Goal: Task Accomplishment & Management: Use online tool/utility

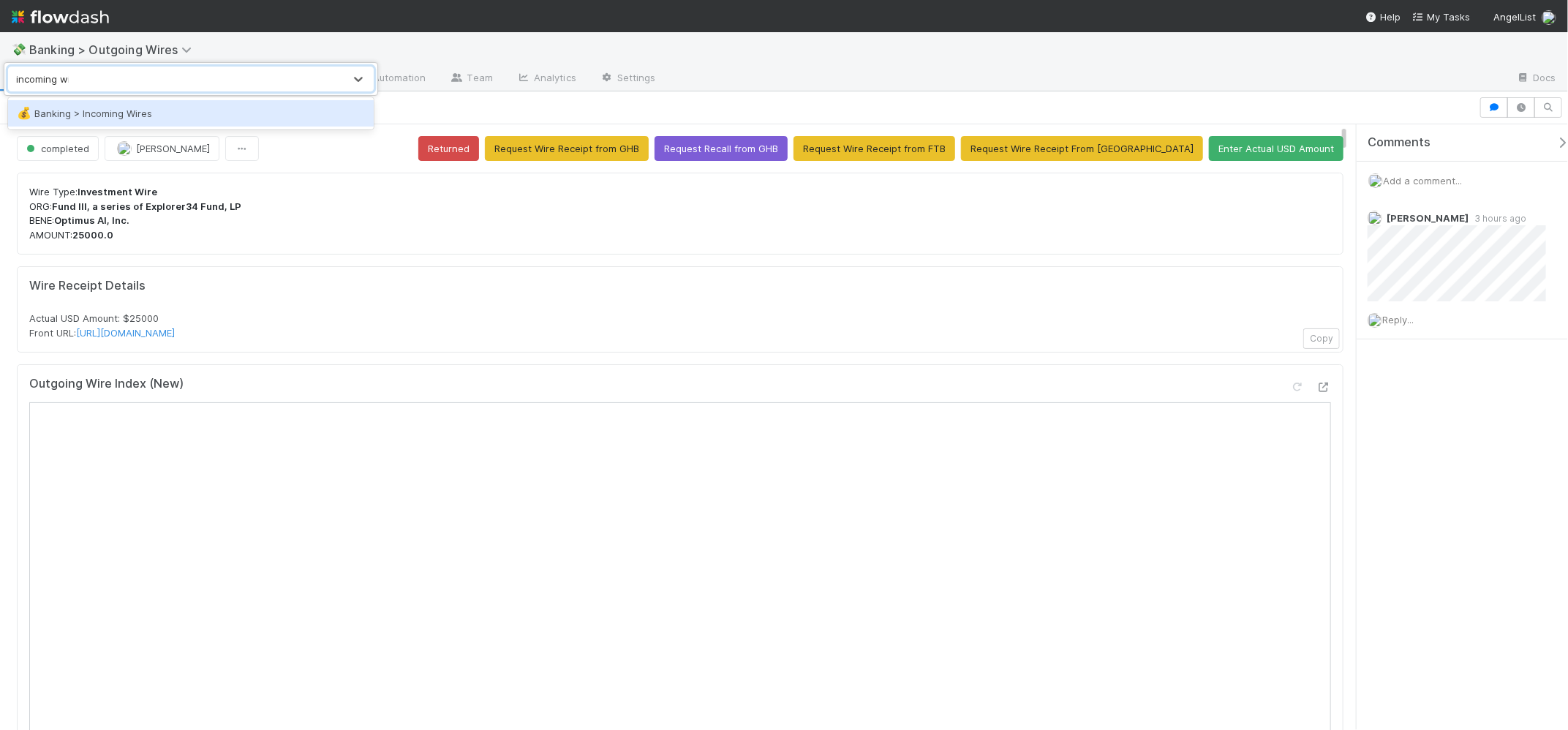
type input "incoming wires"
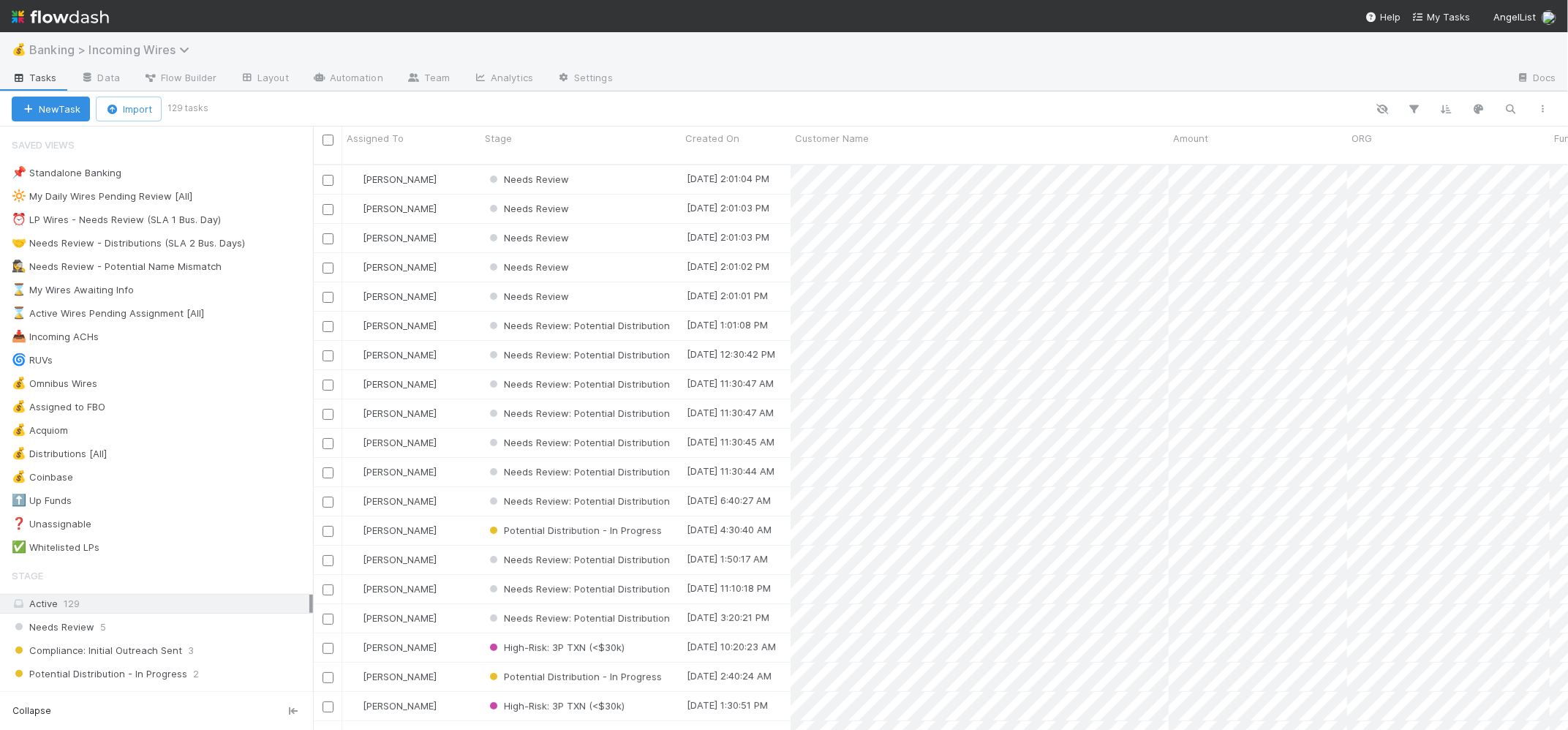
scroll to position [566, 1243]
click at [353, 70] on link "Automation" at bounding box center [347, 78] width 94 height 23
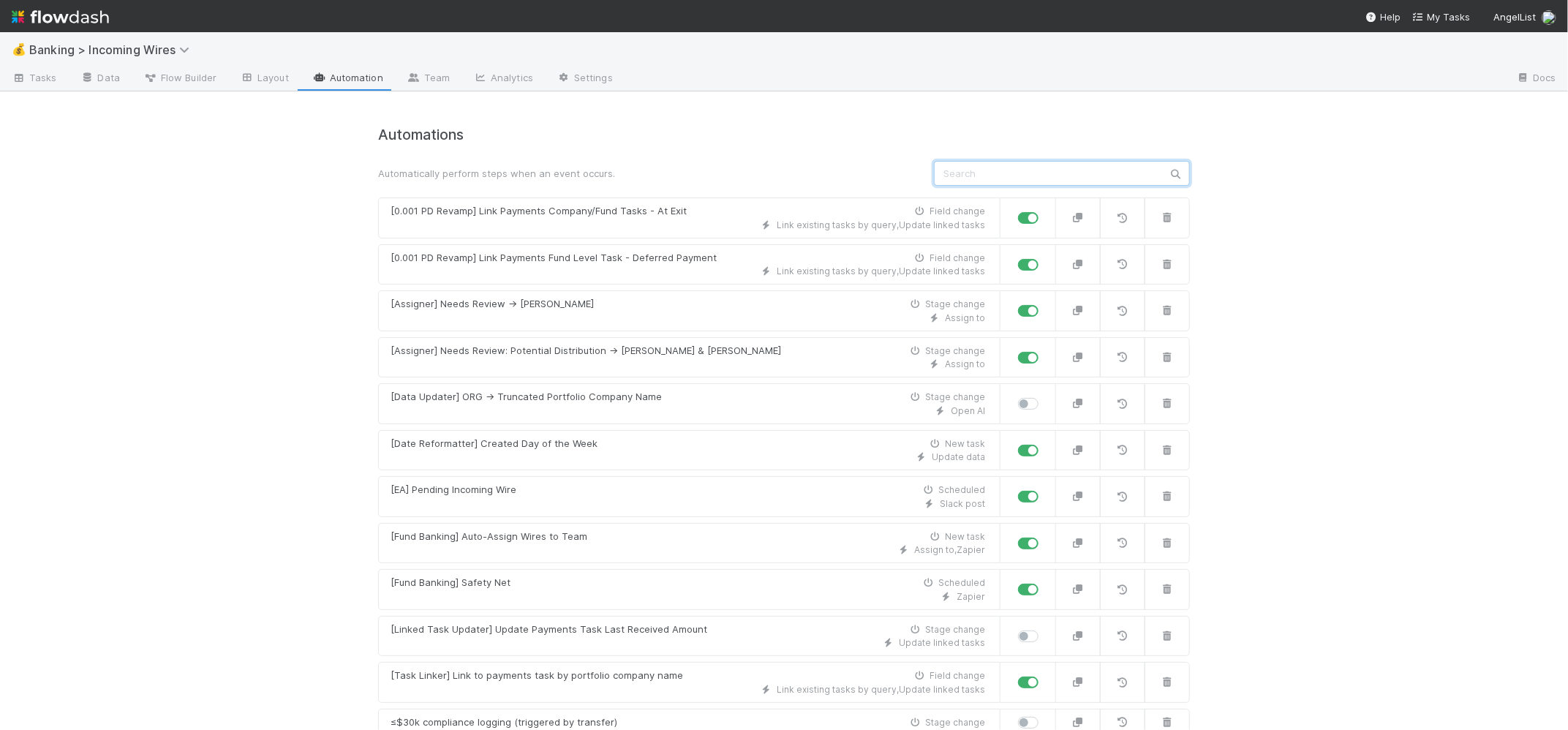
click at [1003, 173] on input "text" at bounding box center [1062, 173] width 256 height 25
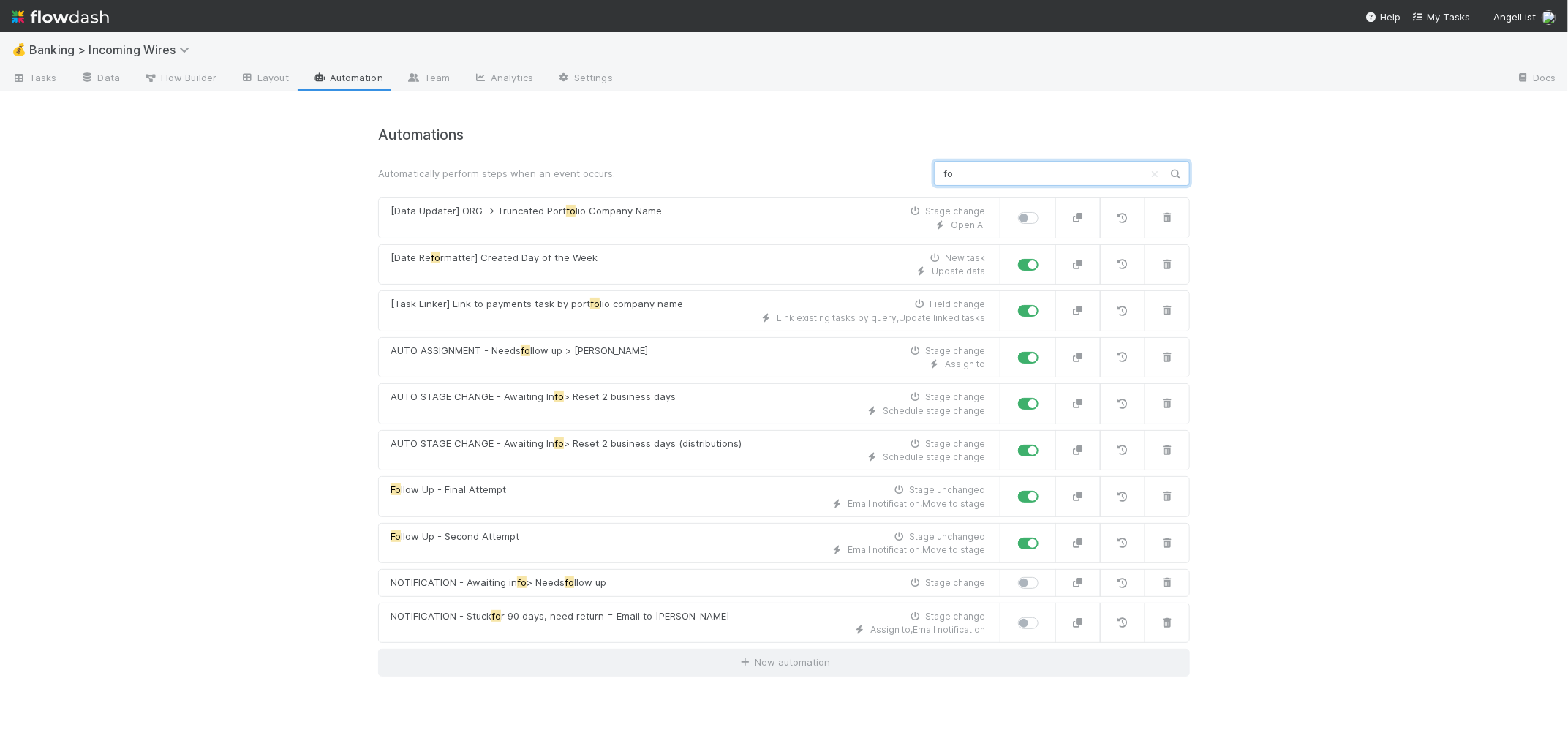
type input "f"
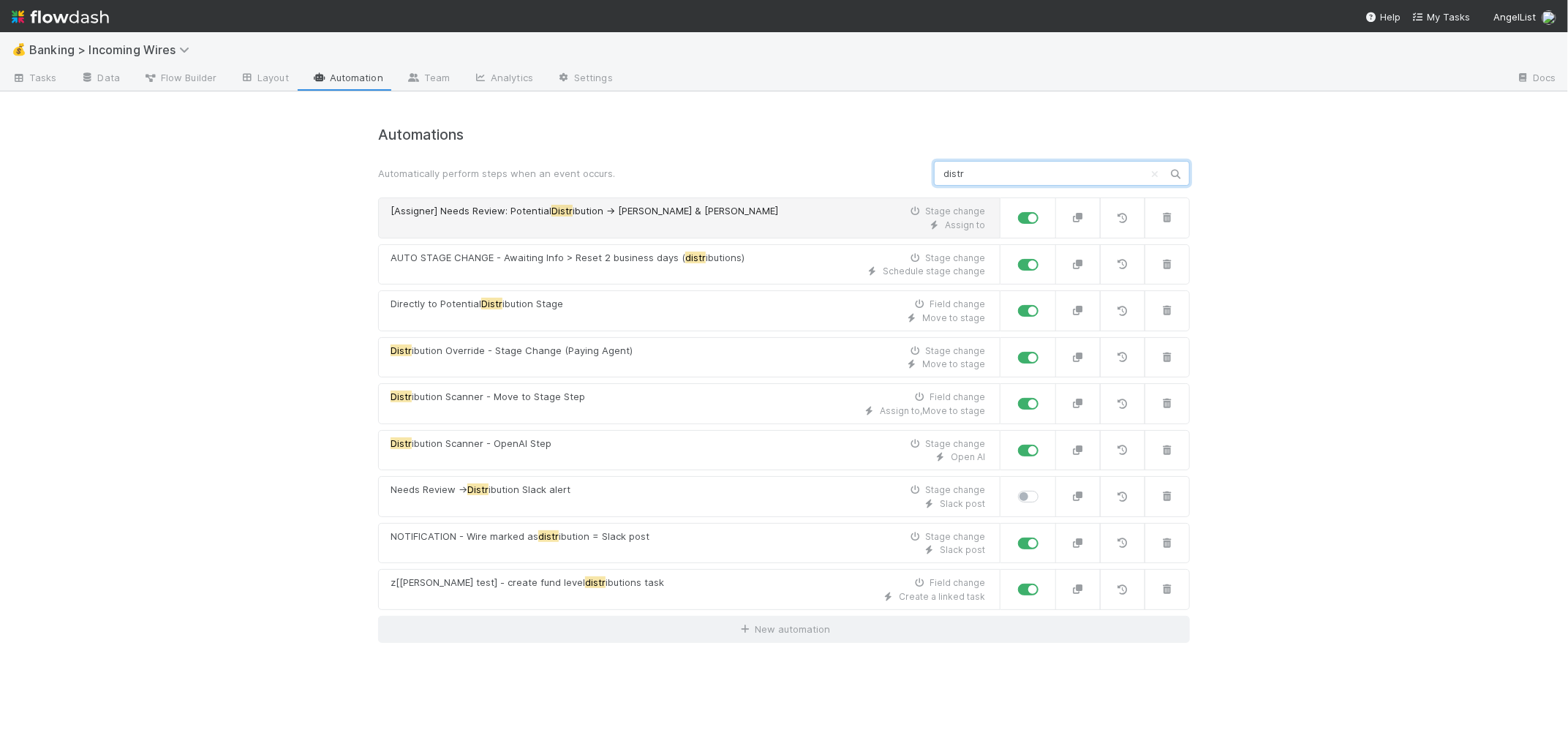
type input "distr"
click at [679, 218] on div "Assign to" at bounding box center [687, 224] width 594 height 13
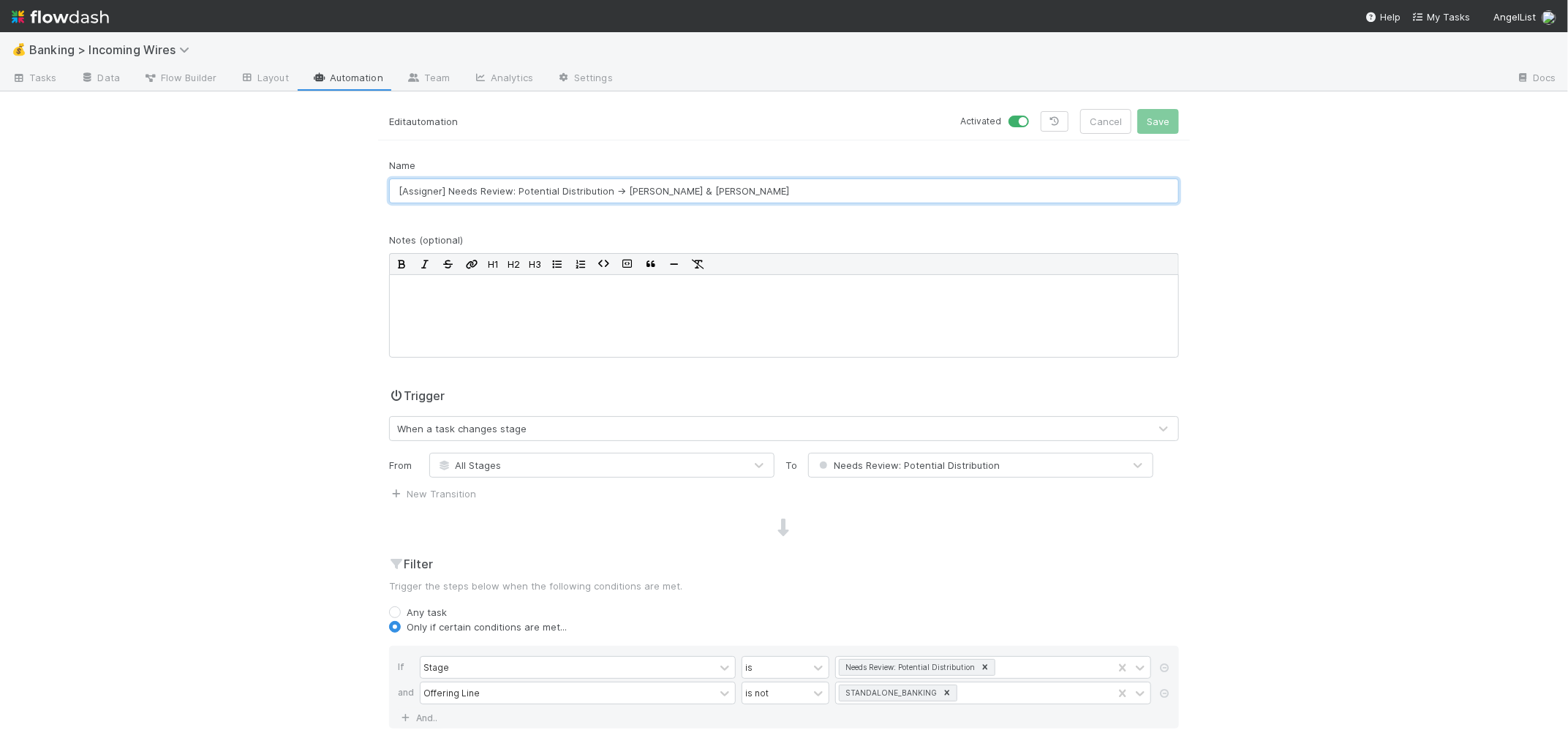
drag, startPoint x: 643, startPoint y: 193, endPoint x: 818, endPoint y: 206, distance: 175.5
click at [815, 207] on div "Name [Assigner] Needs Review: Potential Distribution -> [PERSON_NAME] & [PERSON…" at bounding box center [783, 187] width 812 height 57
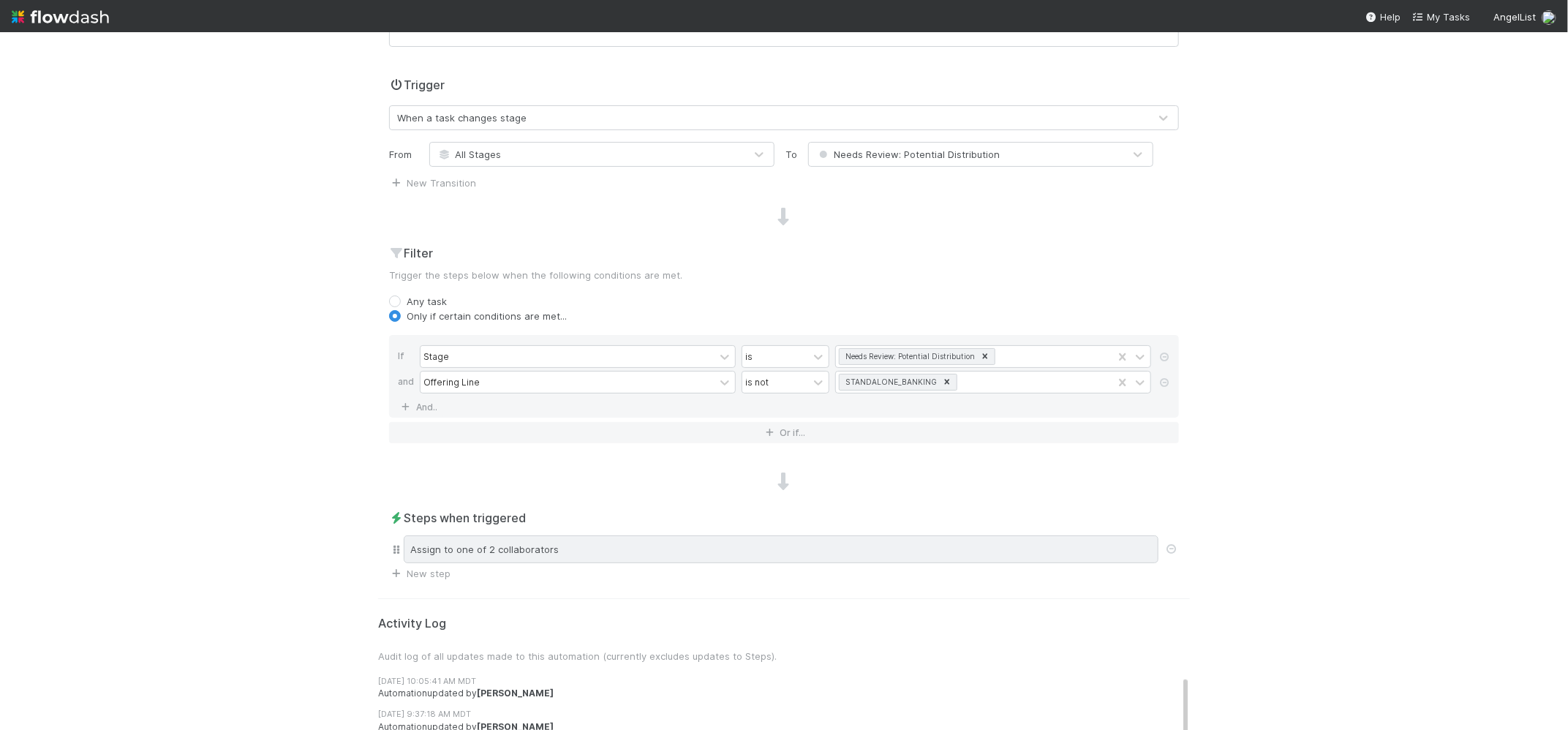
type input "[Assigner] Needs Review: Potential Distribution -> [PERSON_NAME]"
click at [517, 543] on div "Assign to one of 2 collaborators" at bounding box center [781, 549] width 754 height 28
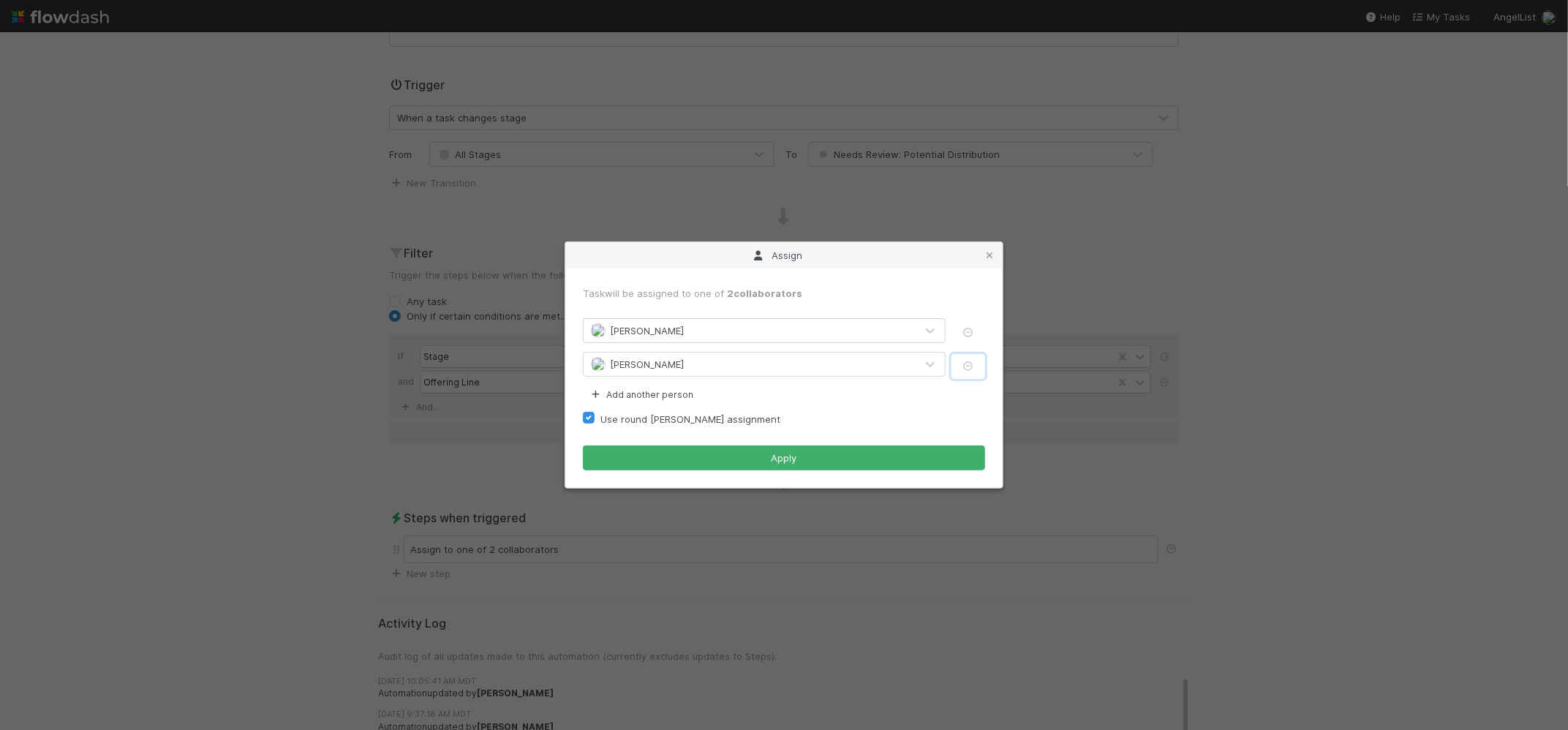
click at [969, 359] on button "button" at bounding box center [968, 366] width 34 height 25
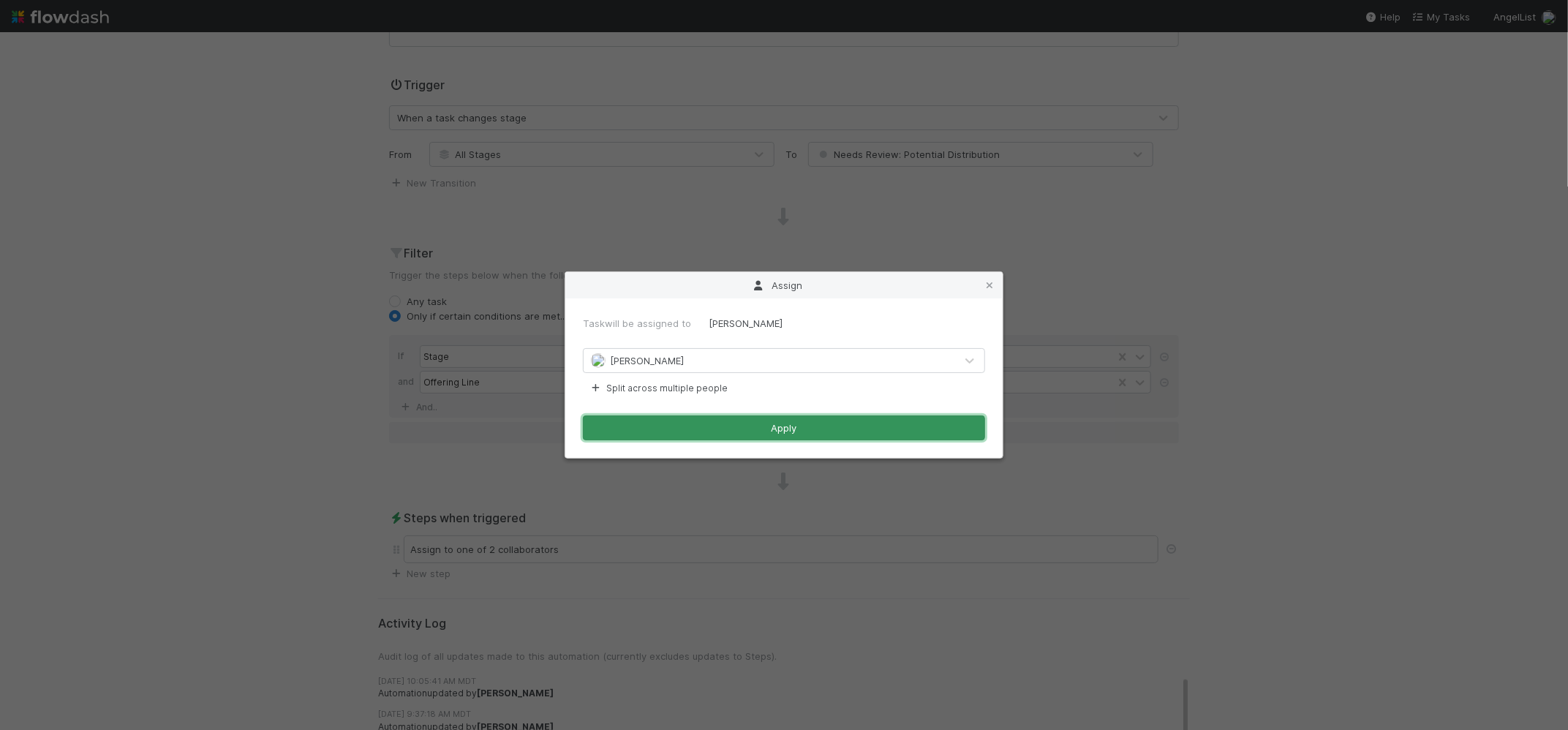
click at [891, 429] on button "Apply" at bounding box center [784, 427] width 402 height 25
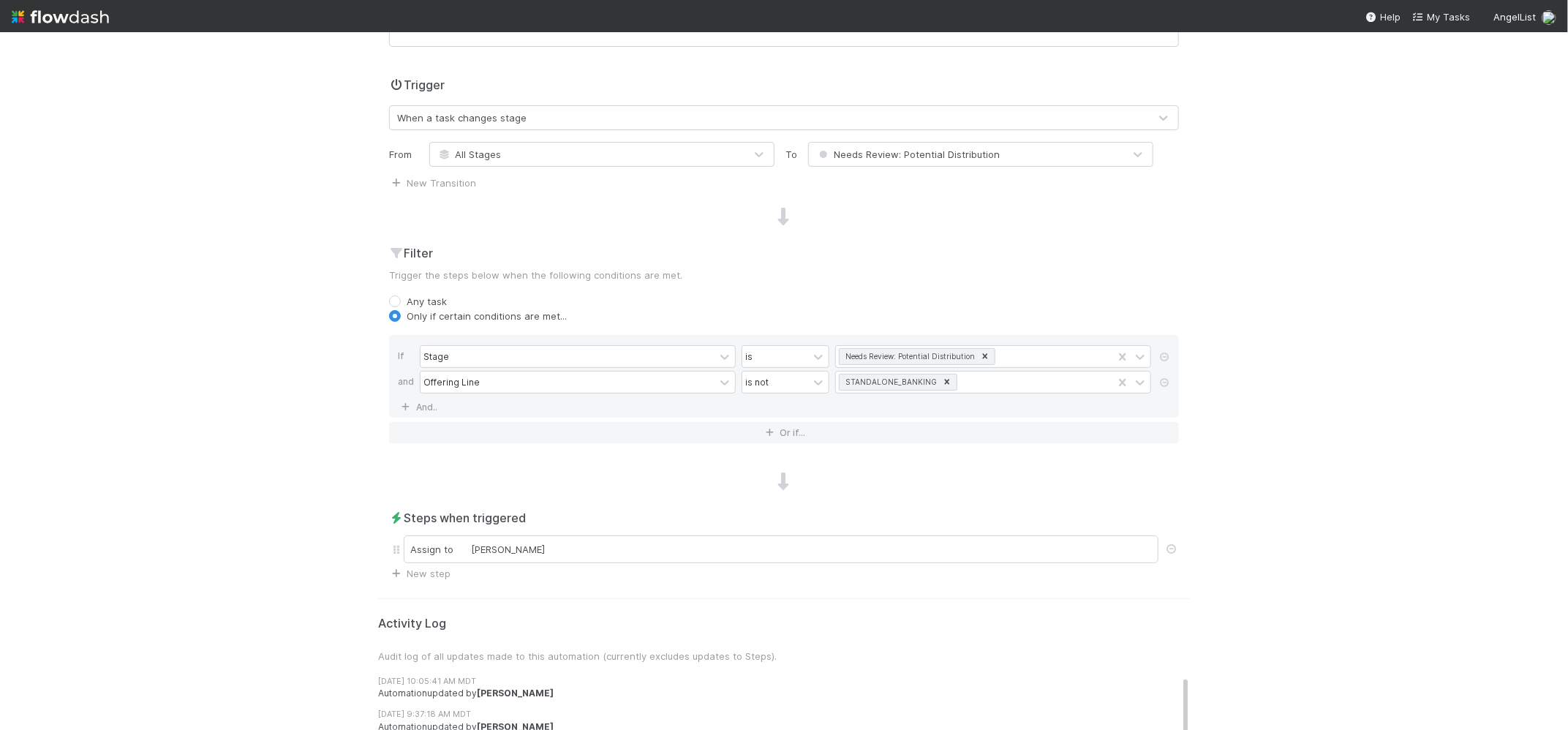
scroll to position [0, 0]
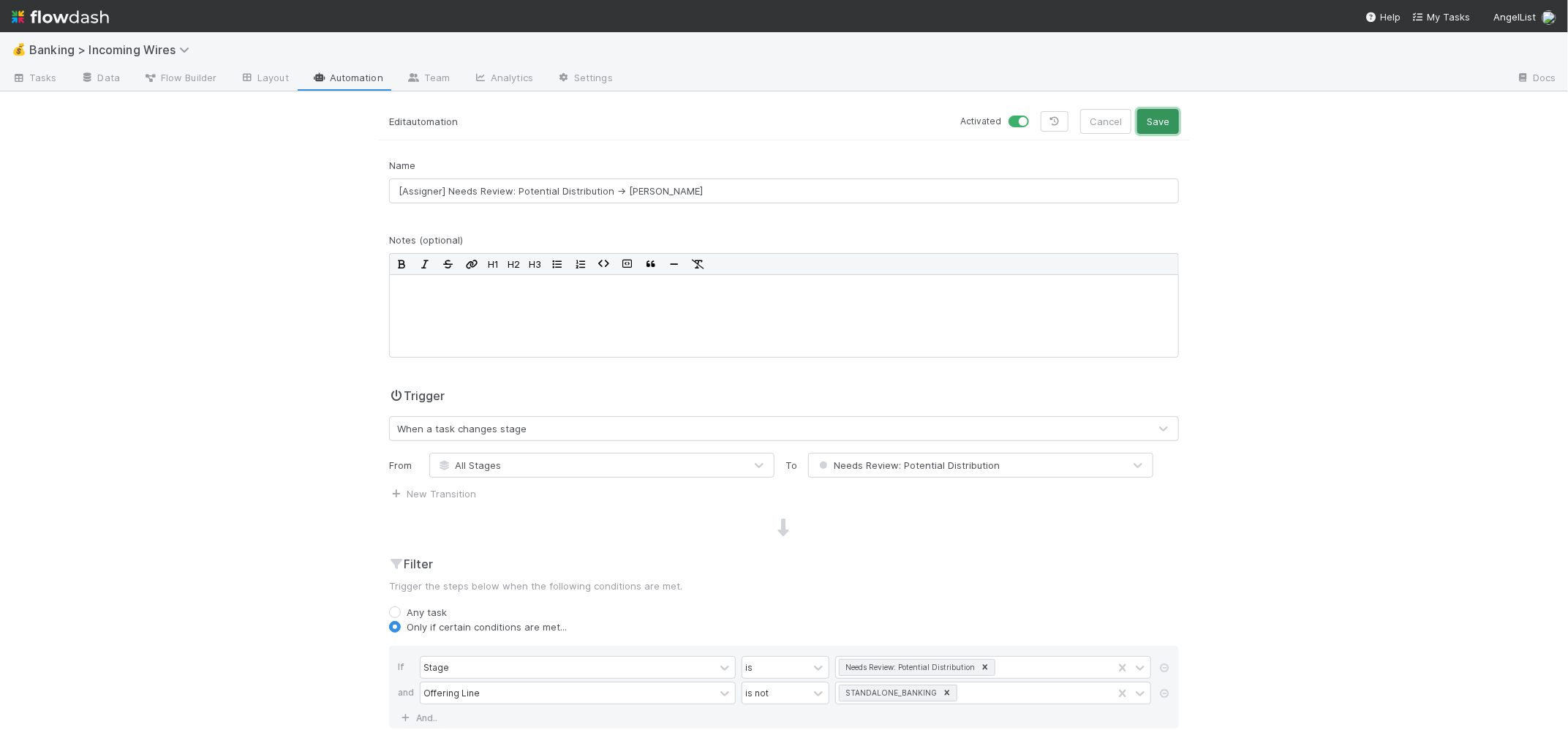
click at [1138, 131] on button "Save" at bounding box center [1158, 121] width 42 height 25
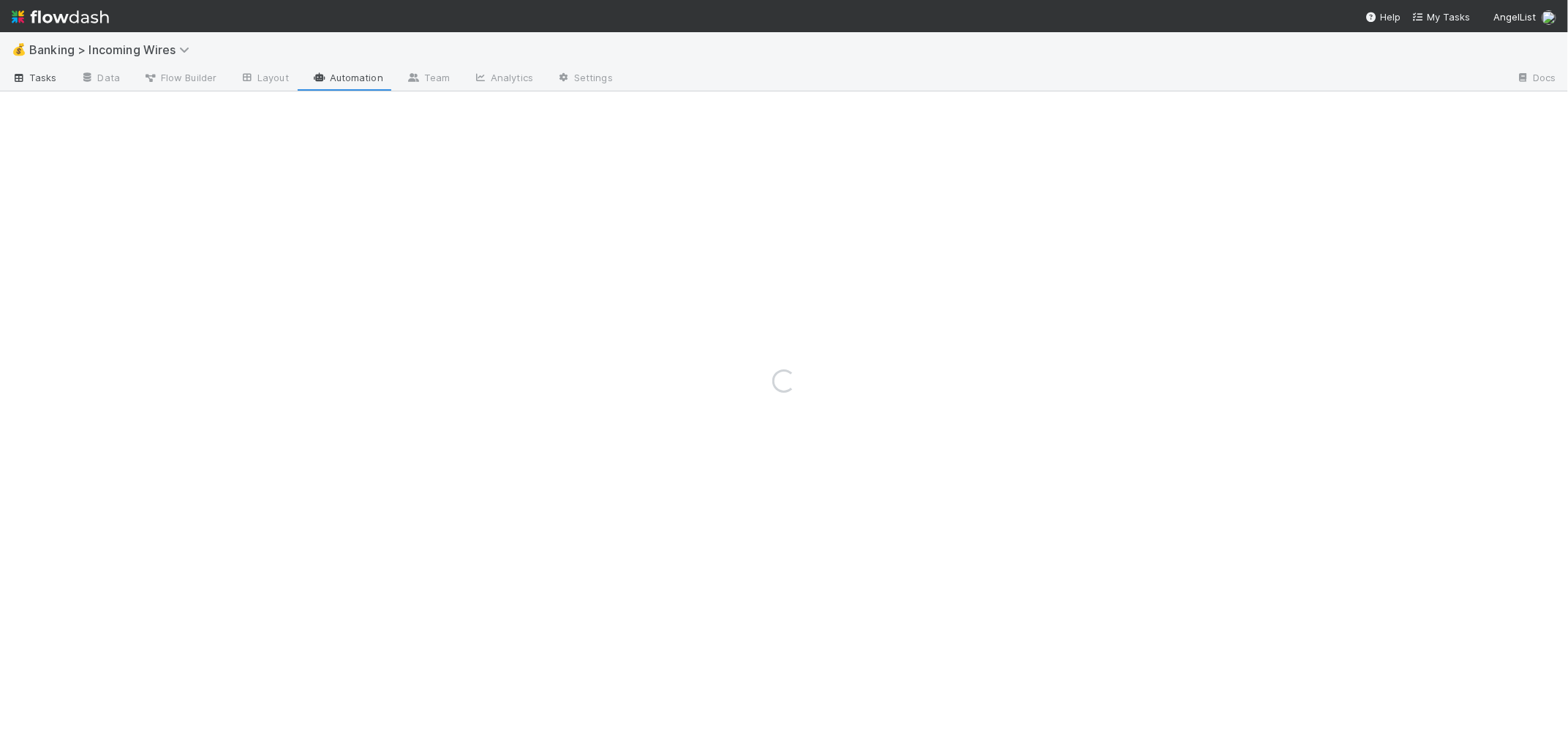
click at [19, 77] on icon at bounding box center [18, 78] width 15 height 9
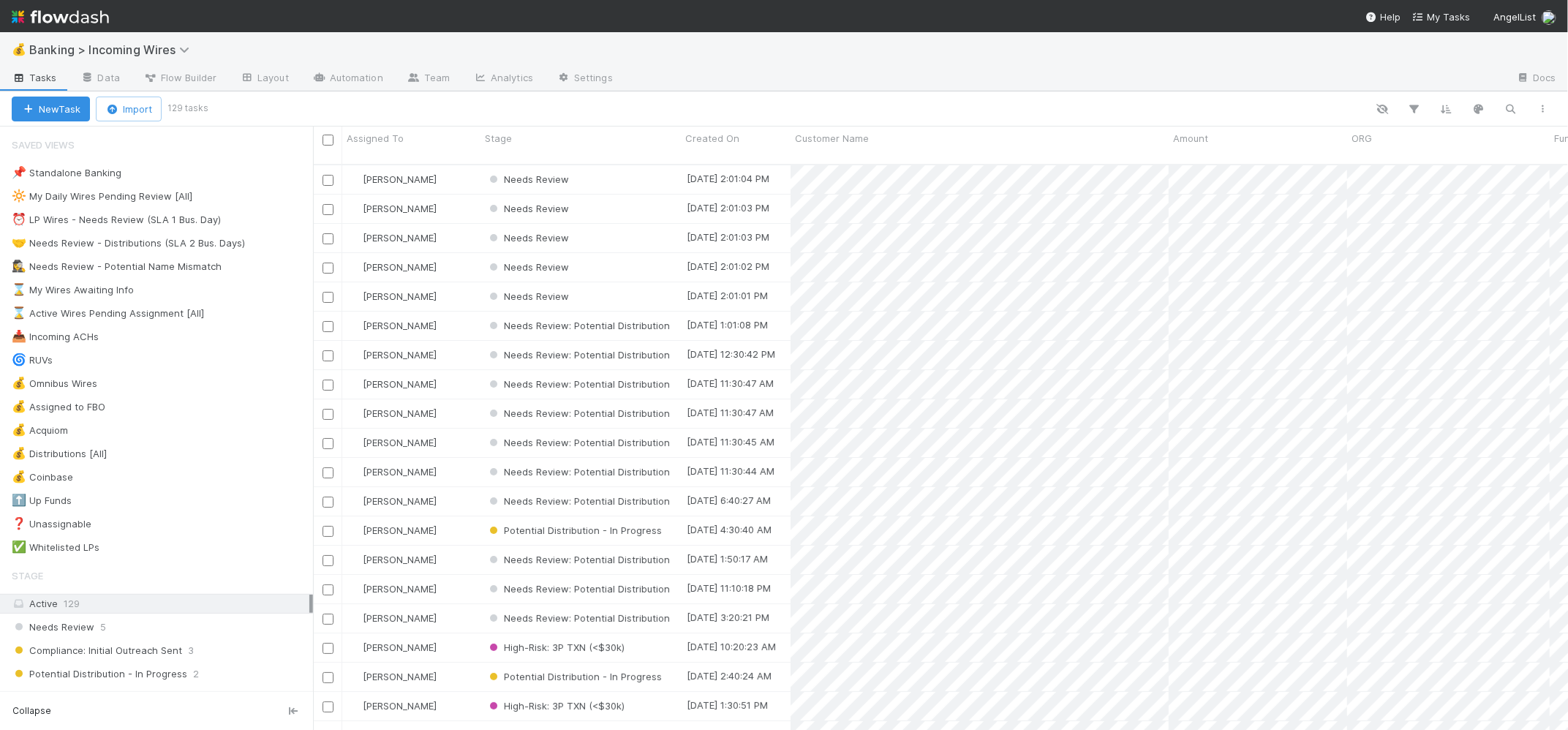
scroll to position [566, 1243]
click at [369, 319] on span "[PERSON_NAME]" at bounding box center [399, 325] width 74 height 11
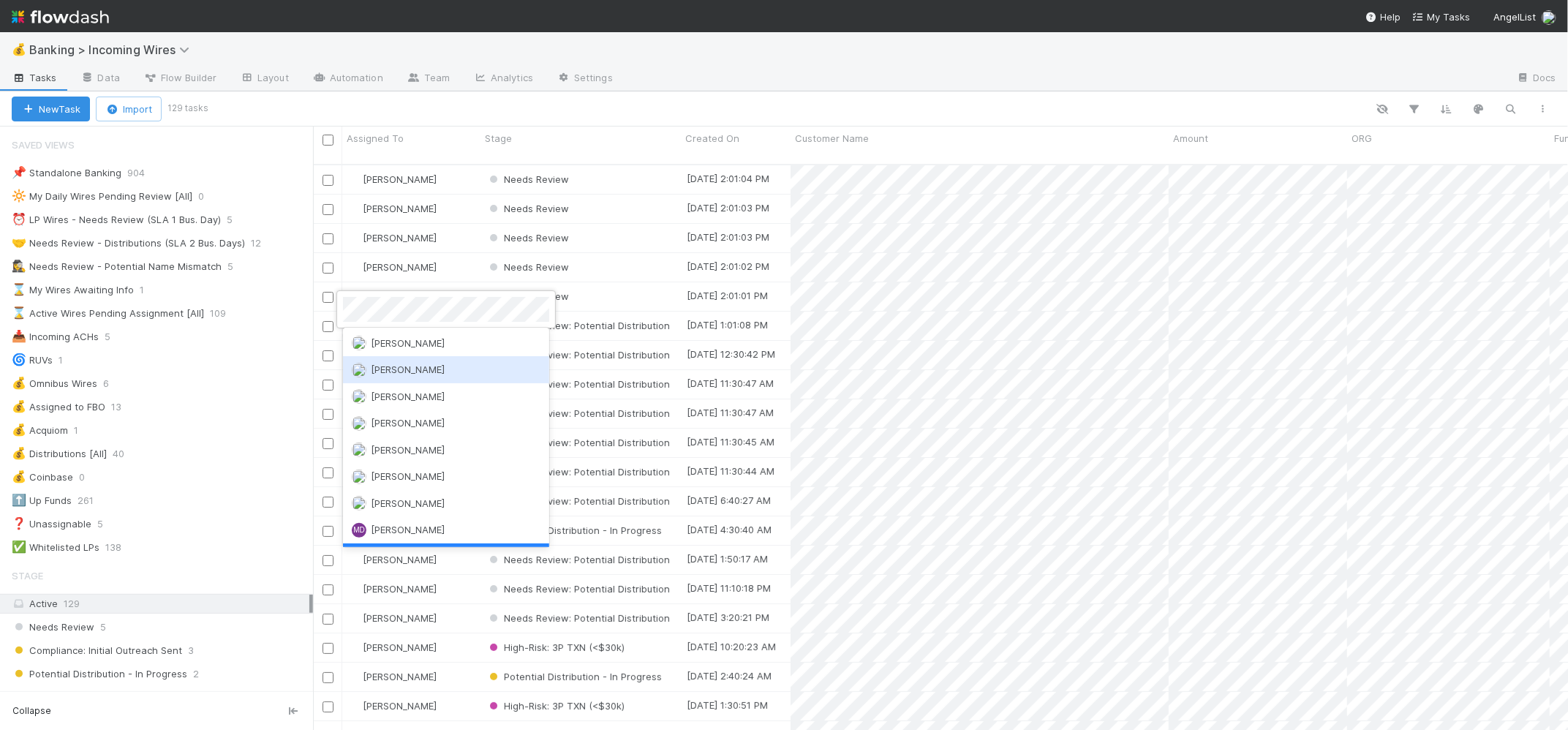
click at [506, 108] on div at bounding box center [784, 365] width 1568 height 730
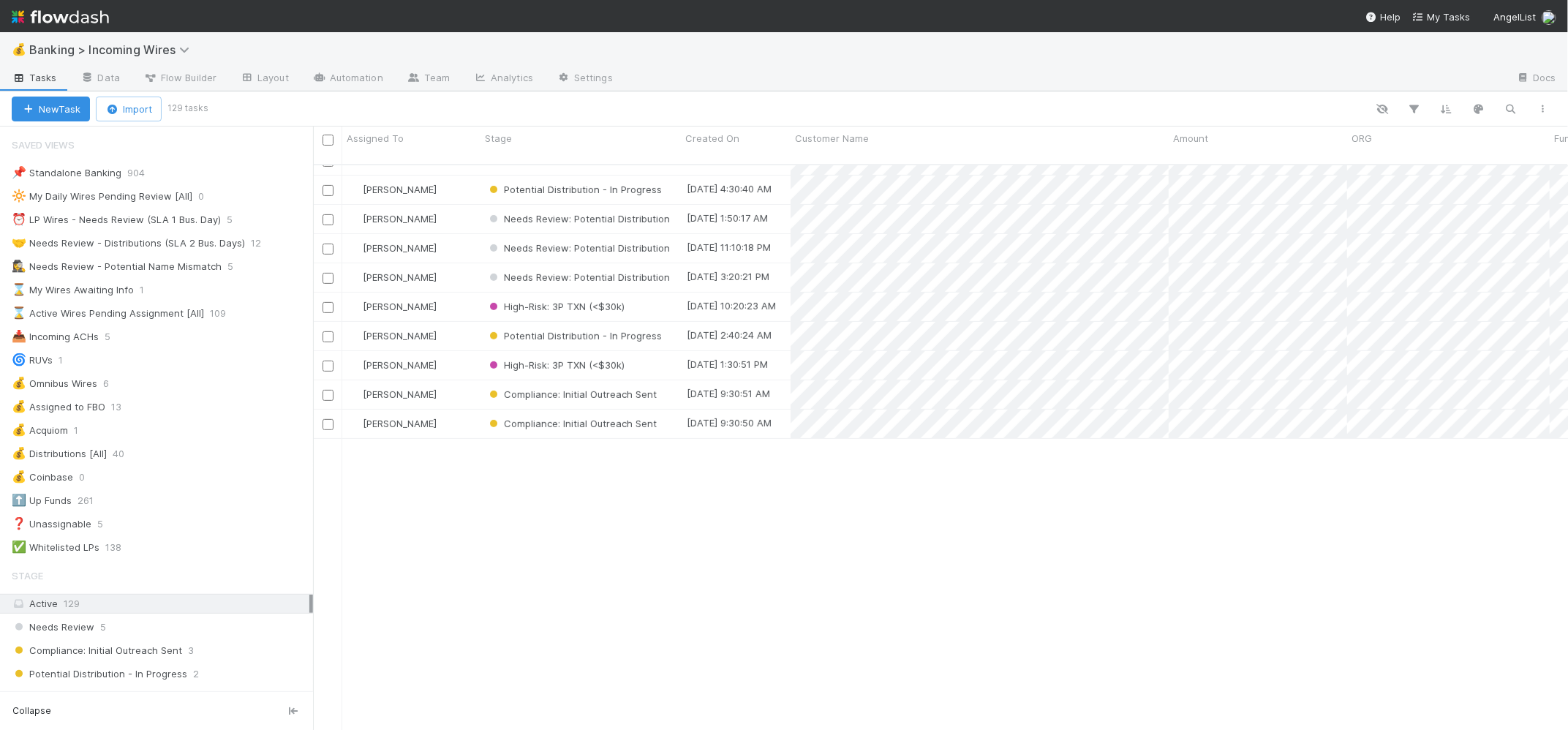
scroll to position [0, 0]
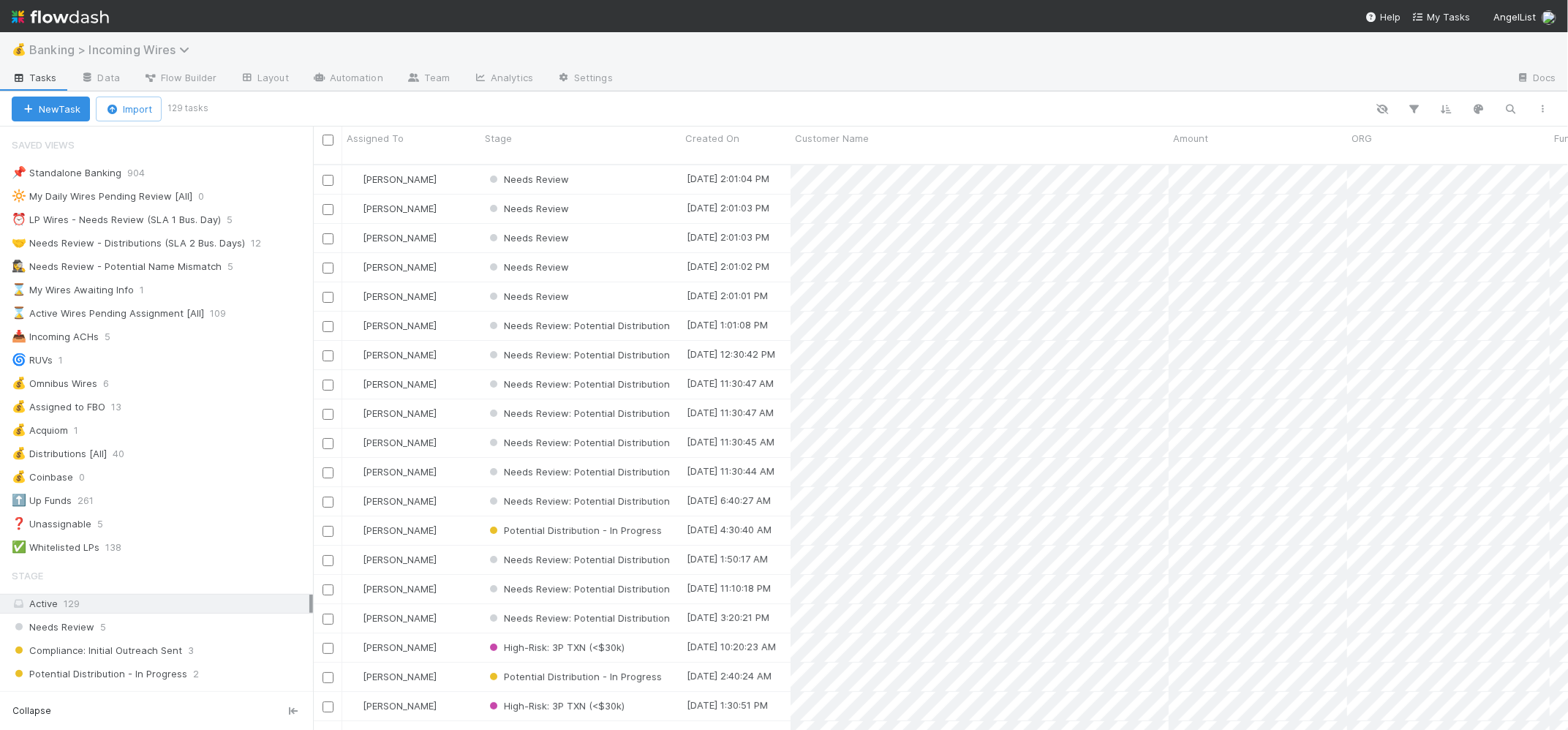
click at [151, 54] on span "Banking > Incoming Wires" at bounding box center [113, 50] width 167 height 15
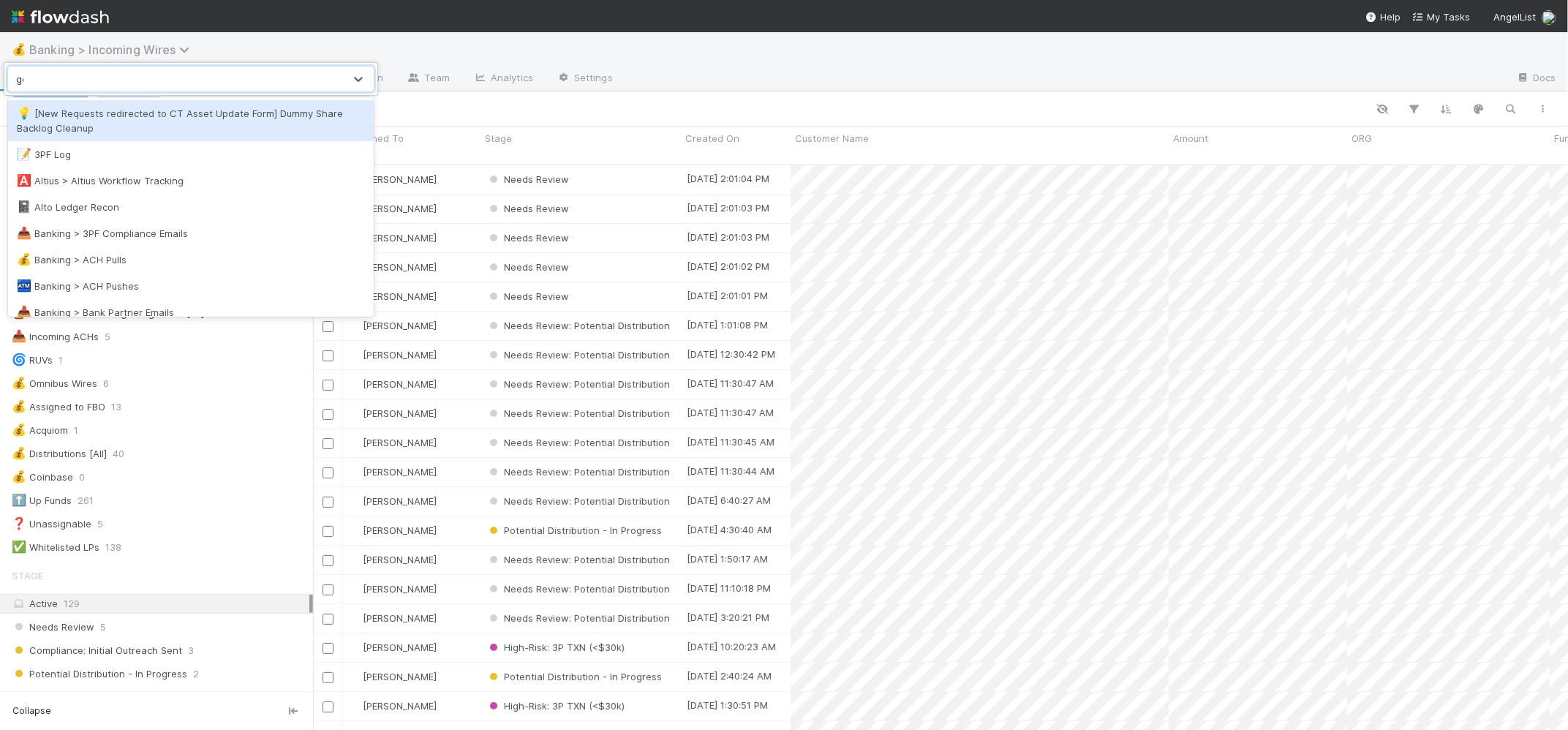
type input "gen"
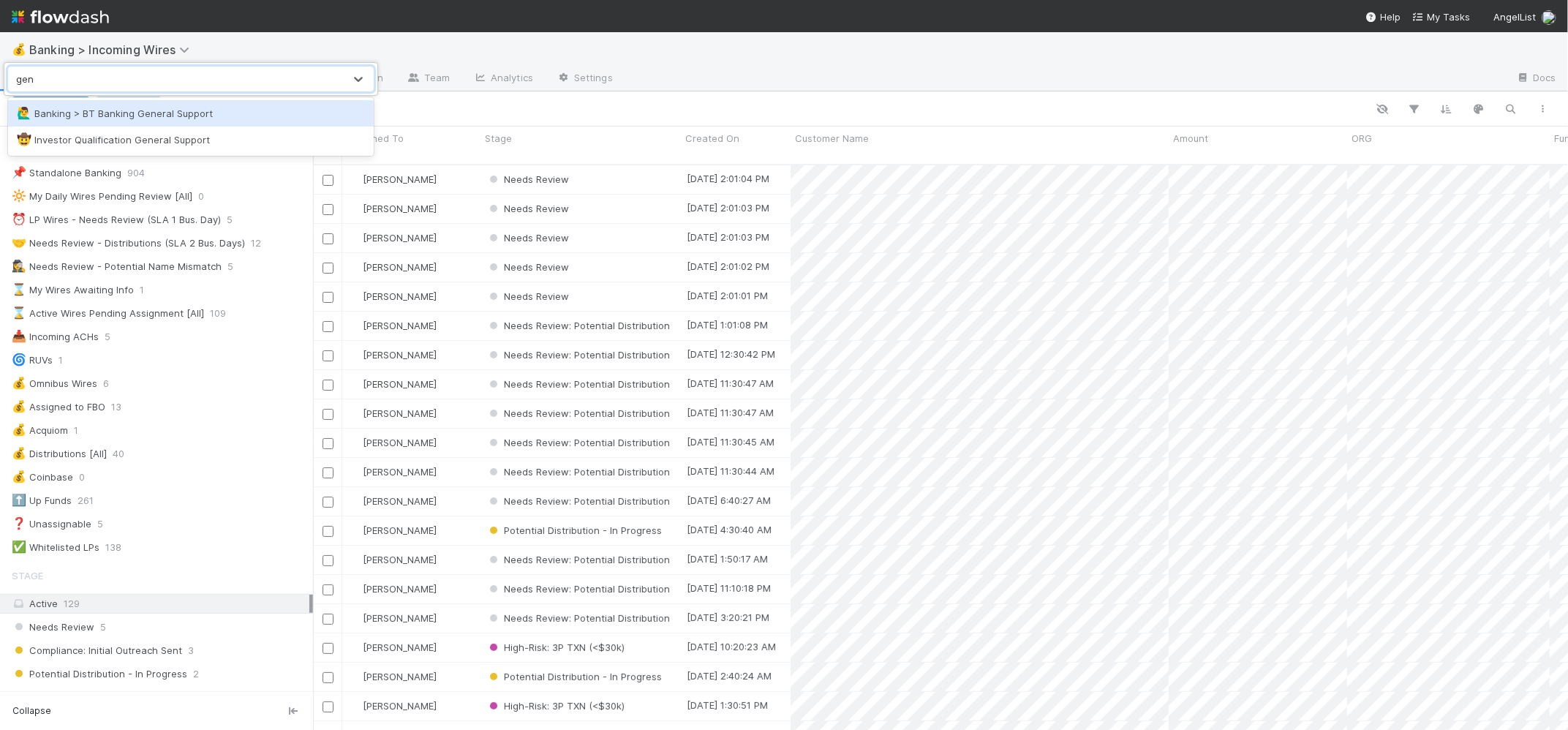
click at [135, 104] on div "🙋‍♂️ Banking > BT Banking General Support" at bounding box center [191, 113] width 365 height 26
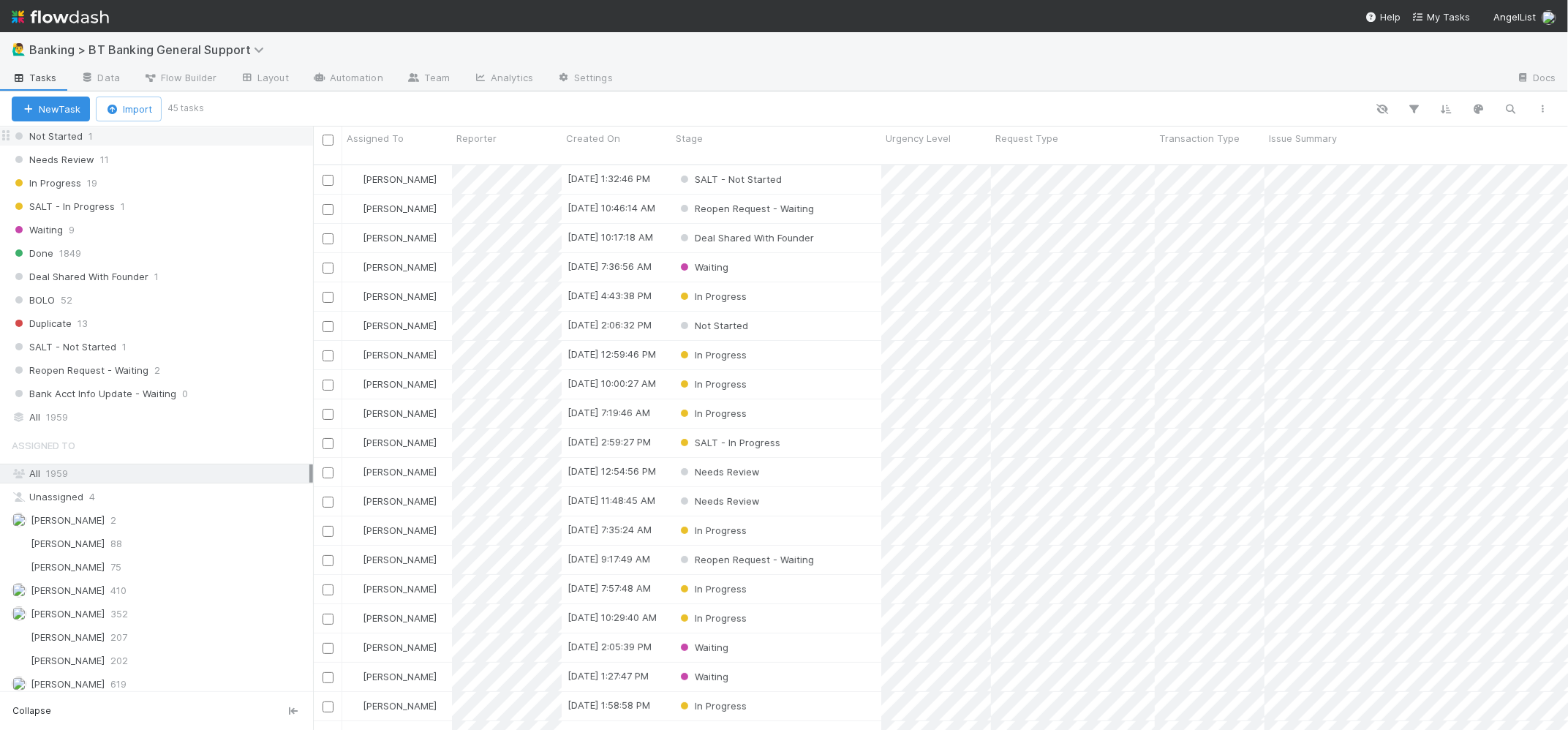
scroll to position [385, 0]
click at [196, 647] on div "[PERSON_NAME] 202" at bounding box center [160, 653] width 298 height 18
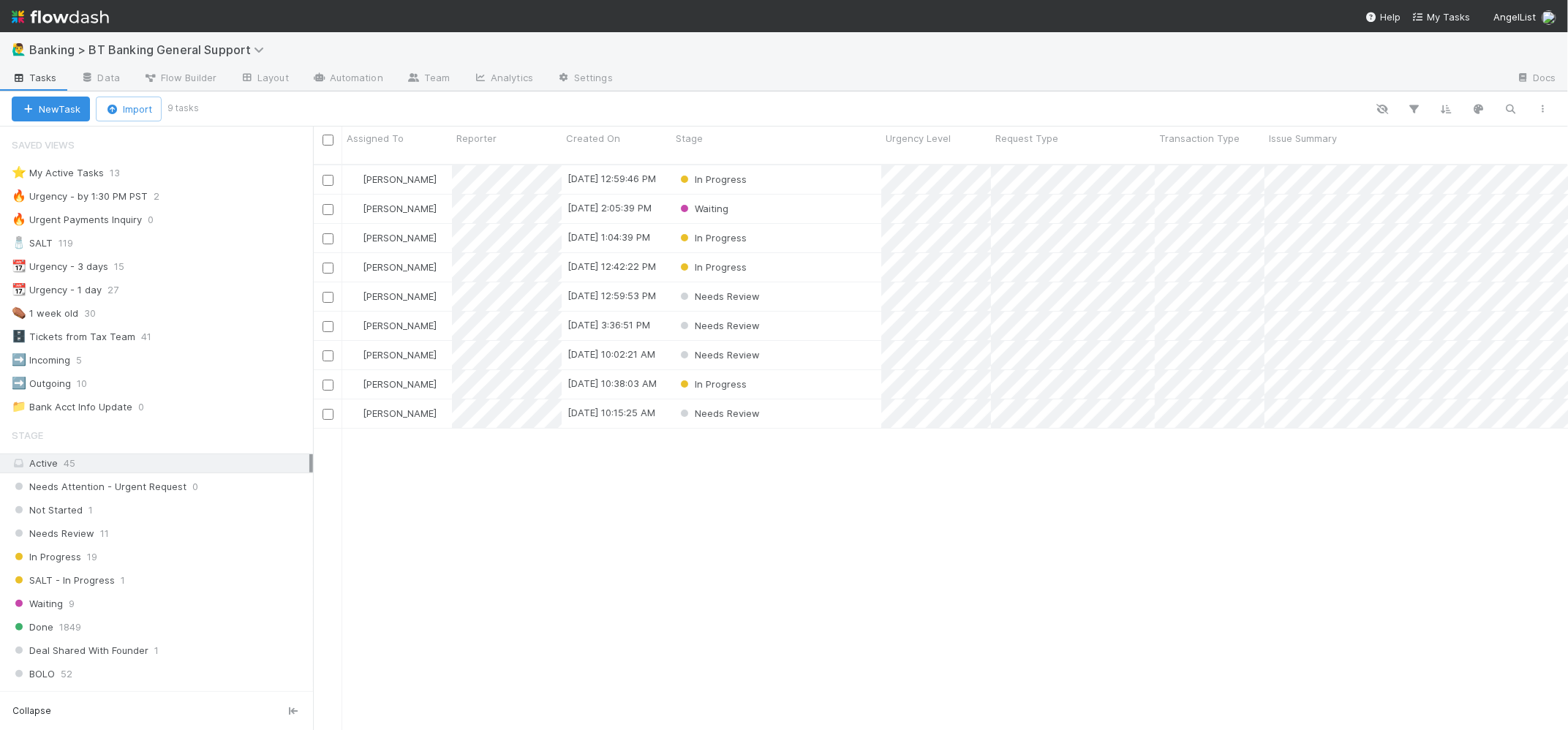
scroll to position [566, 1243]
click at [198, 177] on div "⭐ My Active Tasks 13" at bounding box center [162, 172] width 301 height 18
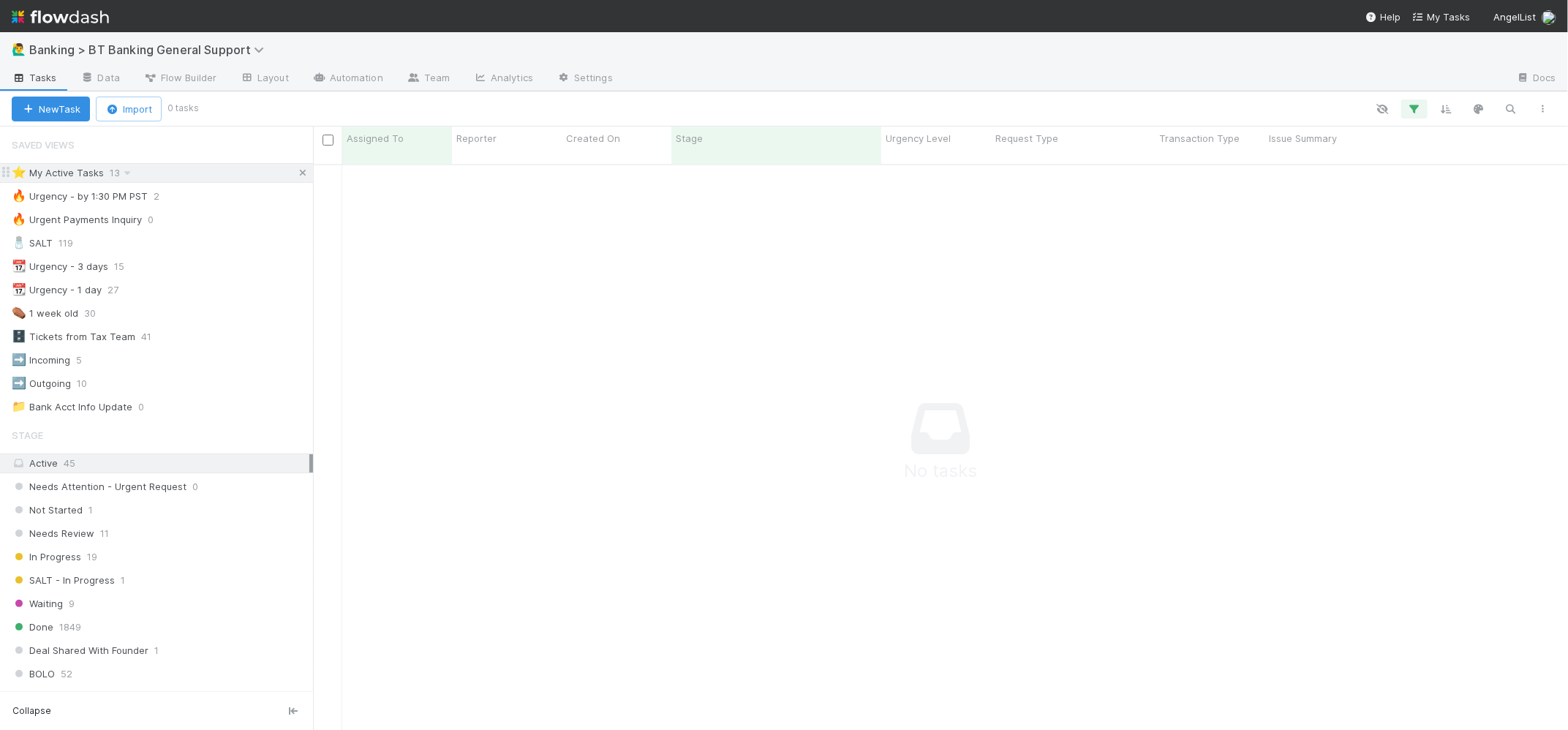
click at [296, 175] on icon at bounding box center [303, 172] width 15 height 10
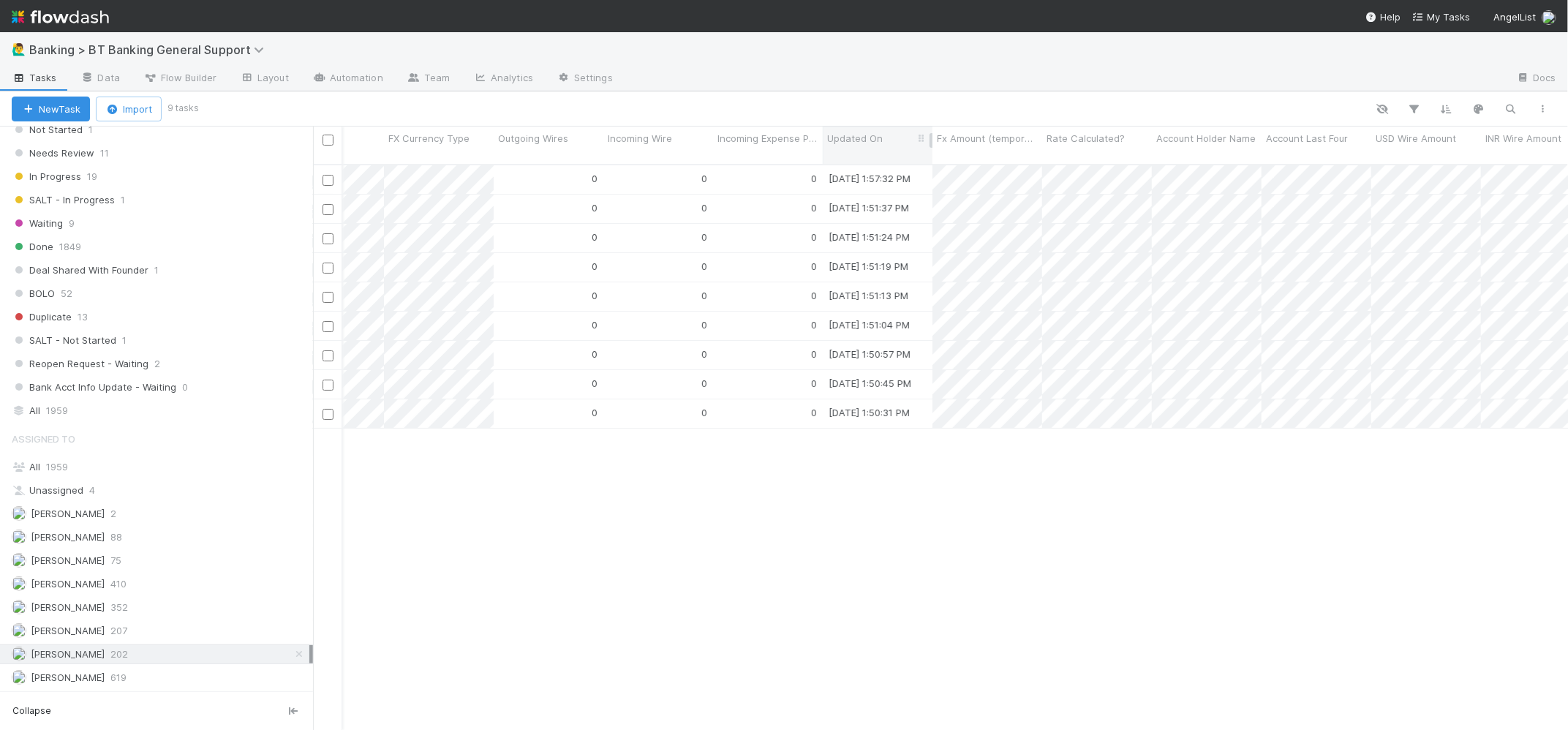
click at [873, 135] on span "Updated On" at bounding box center [854, 137] width 56 height 15
click at [943, 181] on div "Sort Newest → Oldest" at bounding box center [910, 187] width 167 height 22
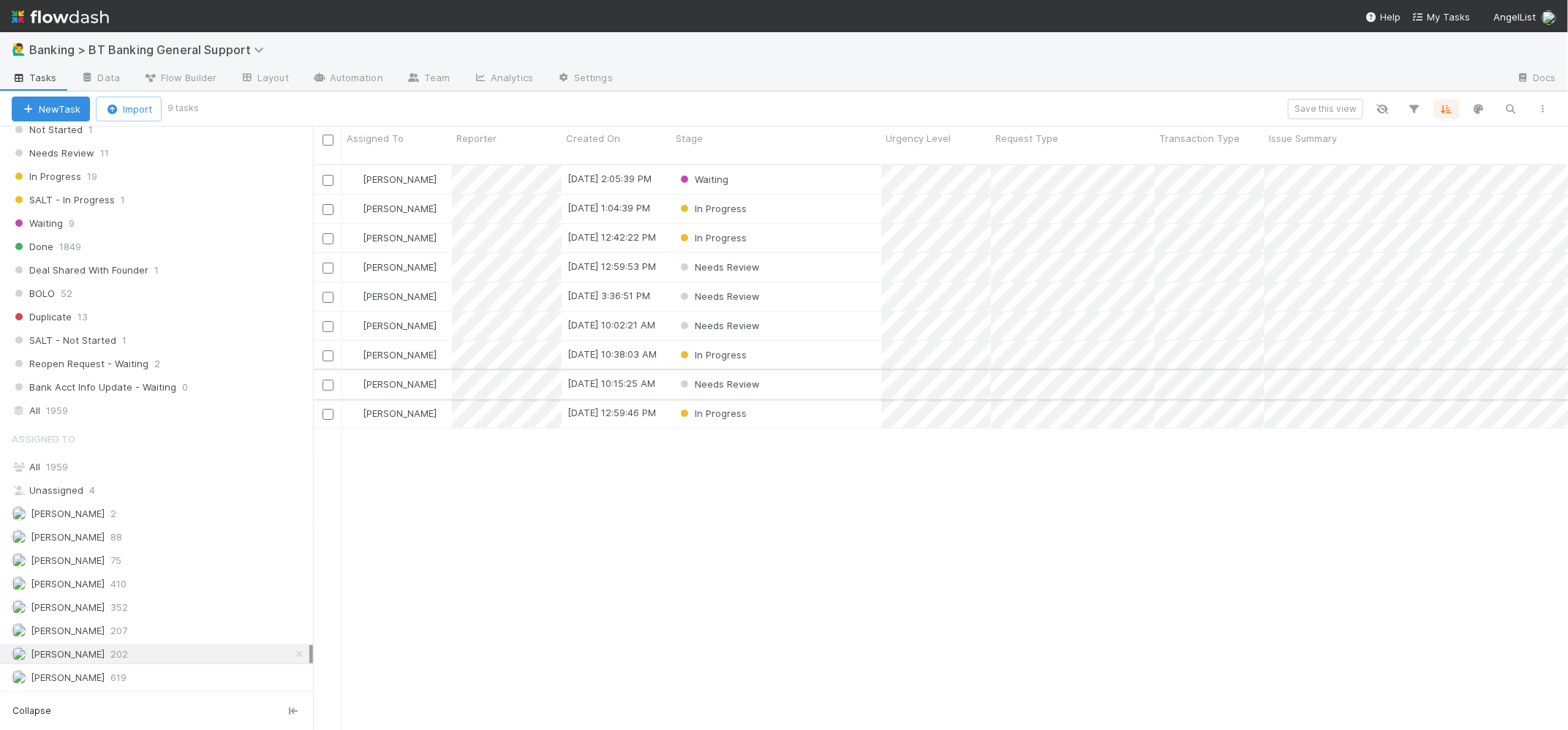
click at [326, 379] on input "checkbox" at bounding box center [328, 385] width 11 height 11
click at [332, 175] on input "checkbox" at bounding box center [328, 180] width 11 height 11
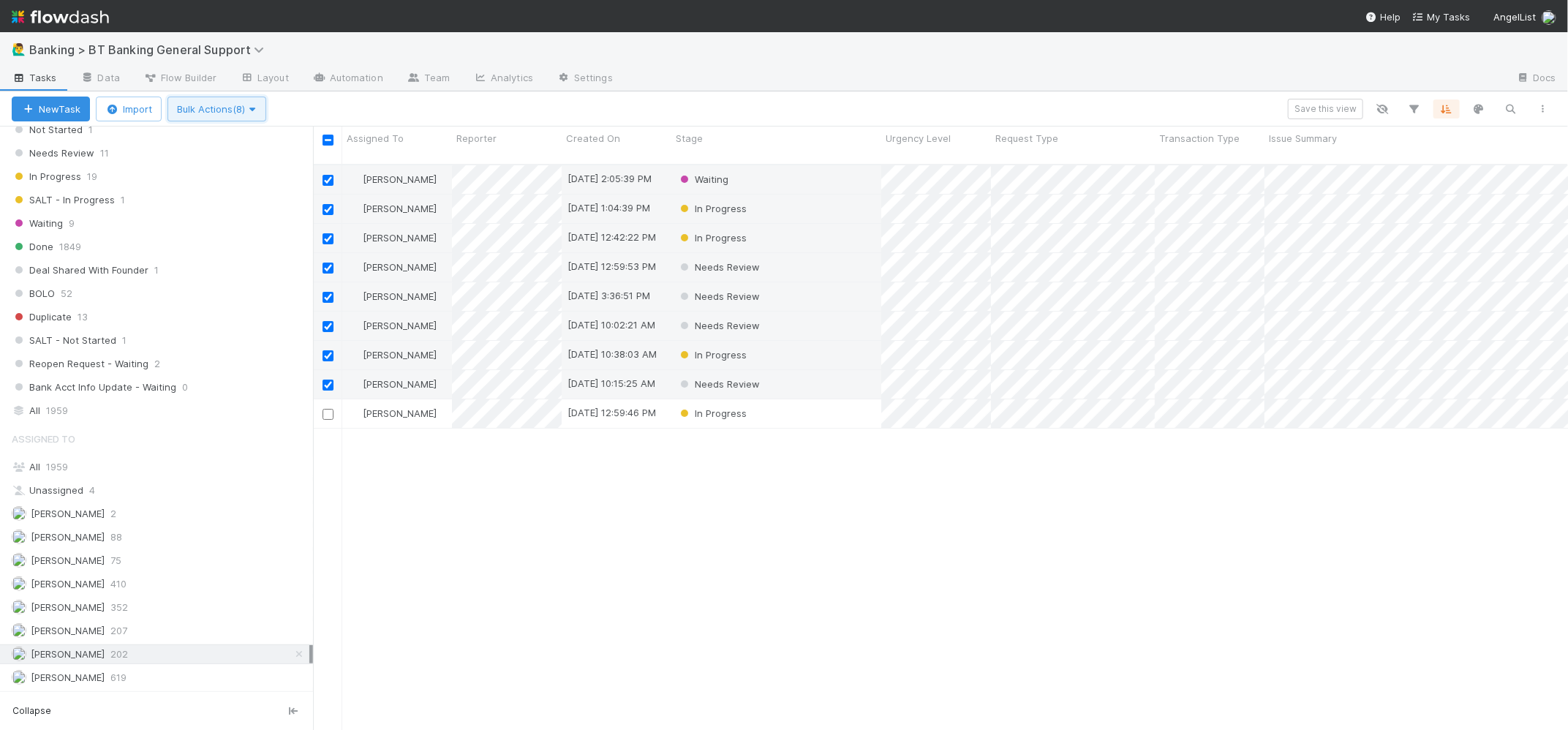
click at [249, 105] on span "Bulk Actions (8)" at bounding box center [217, 108] width 80 height 11
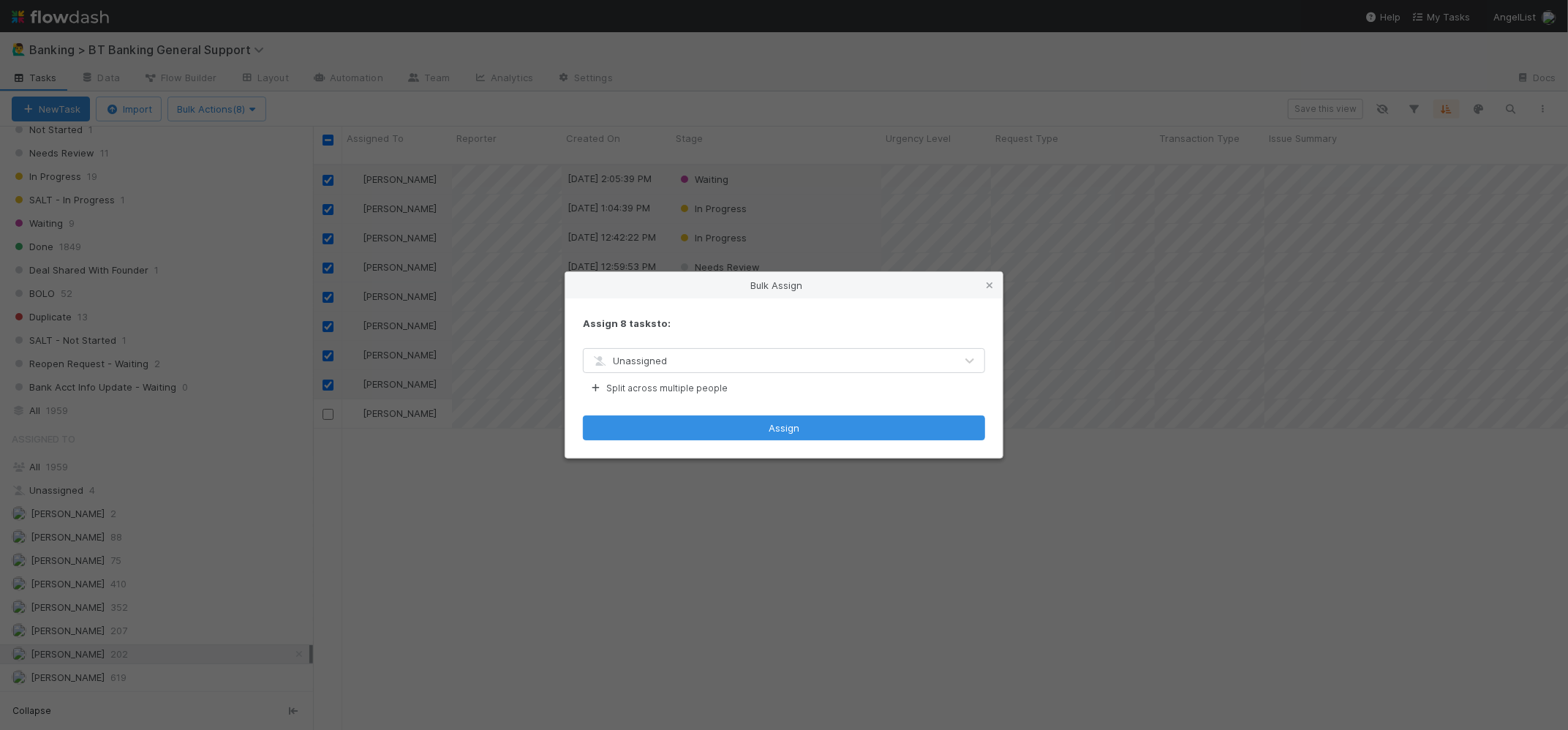
click at [747, 363] on div "Unassigned" at bounding box center [769, 360] width 372 height 23
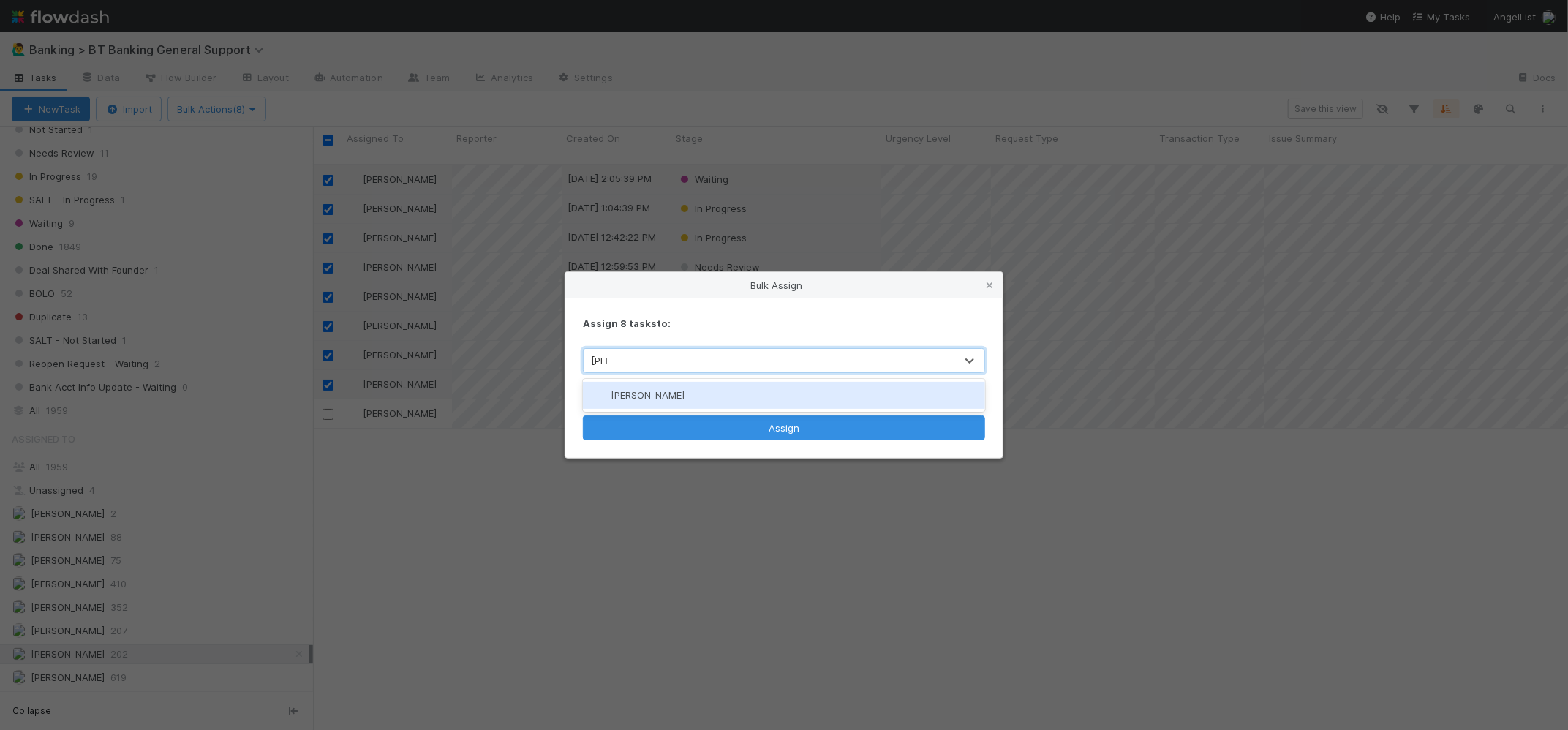
type input "[PERSON_NAME]"
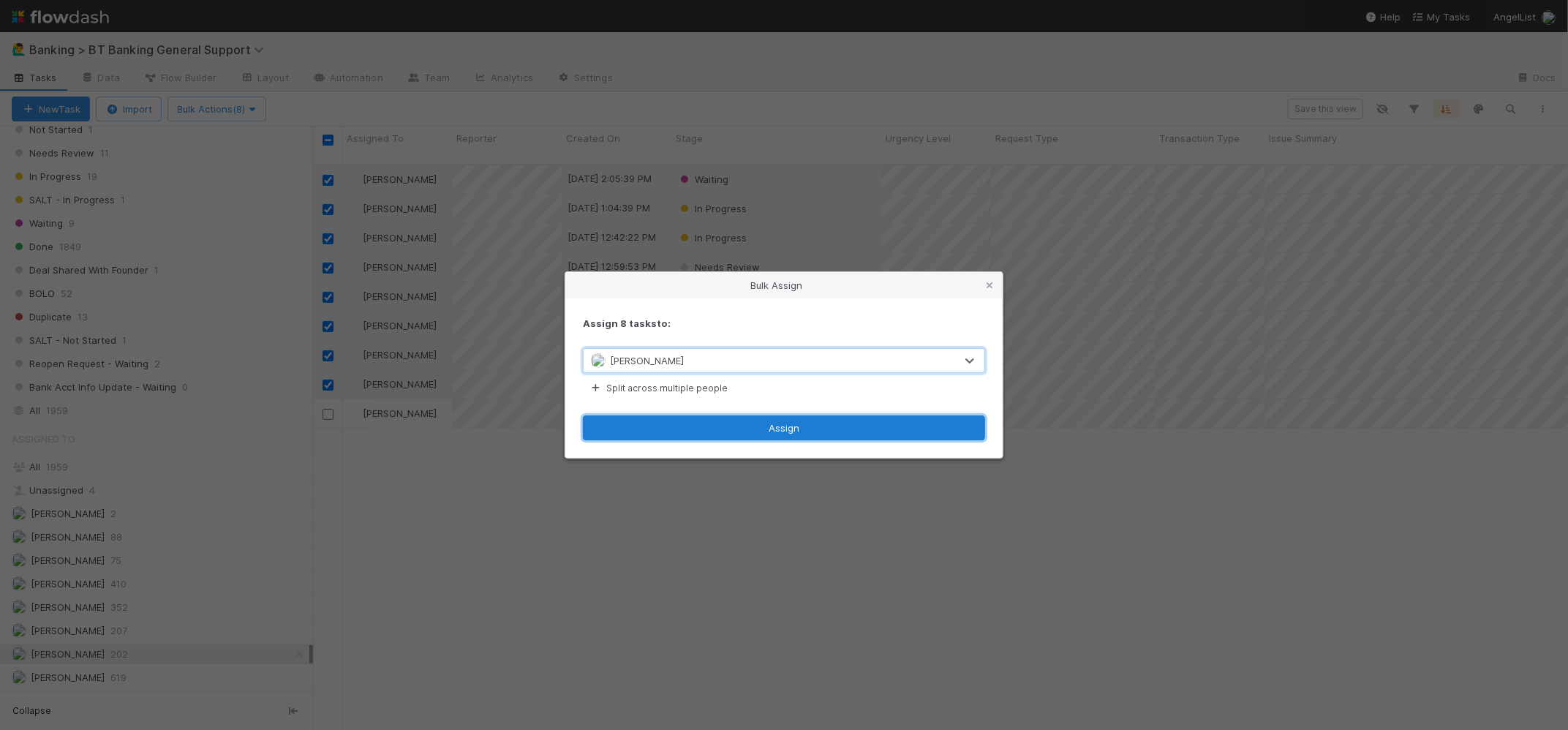
click at [756, 424] on button "Assign" at bounding box center [784, 427] width 402 height 25
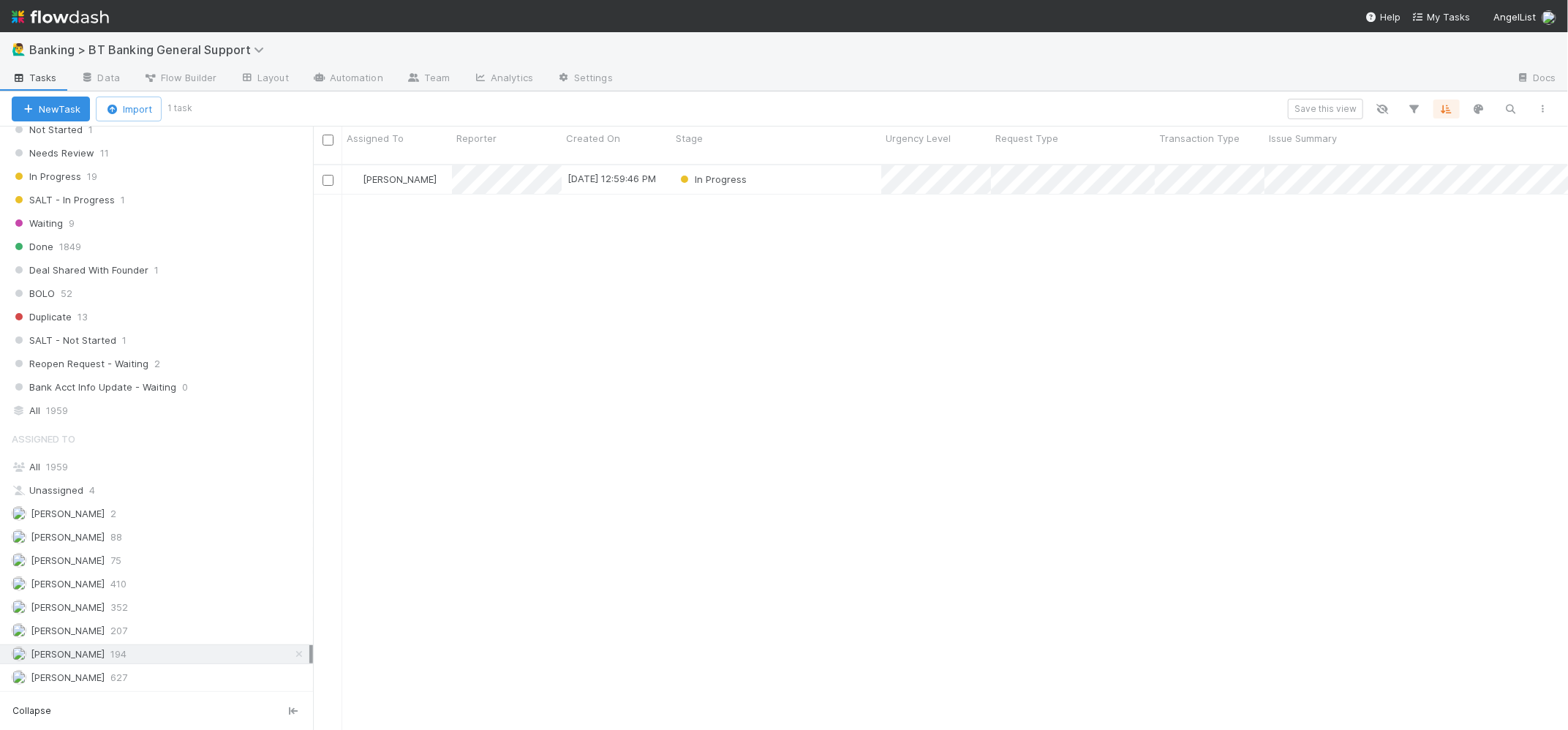
click at [519, 324] on div "[PERSON_NAME] [DATE] 12:59:46 PM In Progress 0 0 0 [DATE] 1:57:32 PM 0 0 0 0 0 …" at bounding box center [941, 453] width 1255 height 577
